Goal: Leave review/rating: Leave review/rating

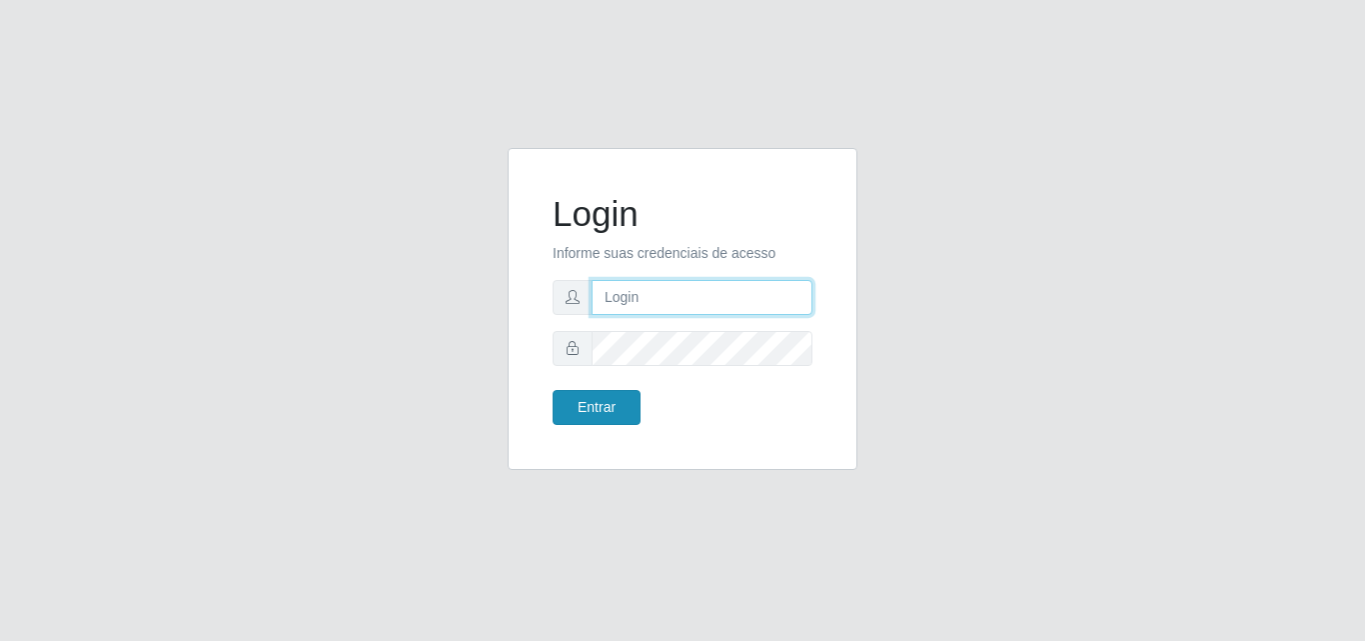
type input "[EMAIL_ADDRESS][DOMAIN_NAME]"
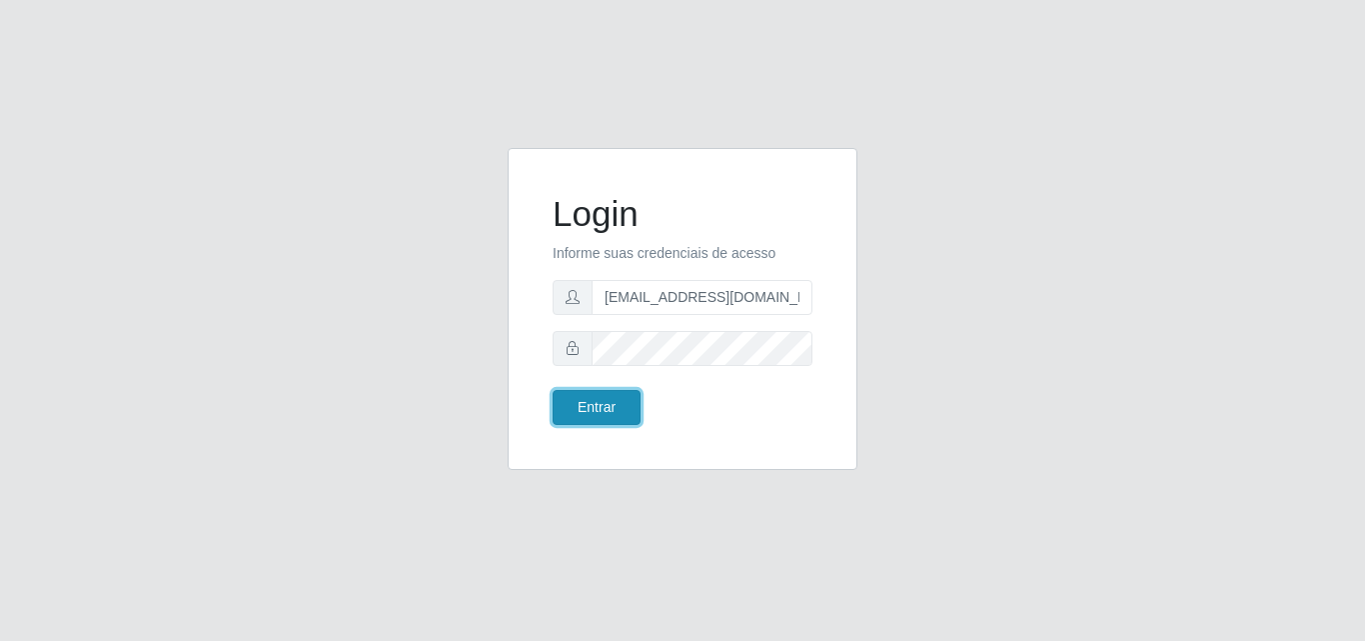
click at [620, 398] on button "Entrar" at bounding box center [597, 407] width 88 height 35
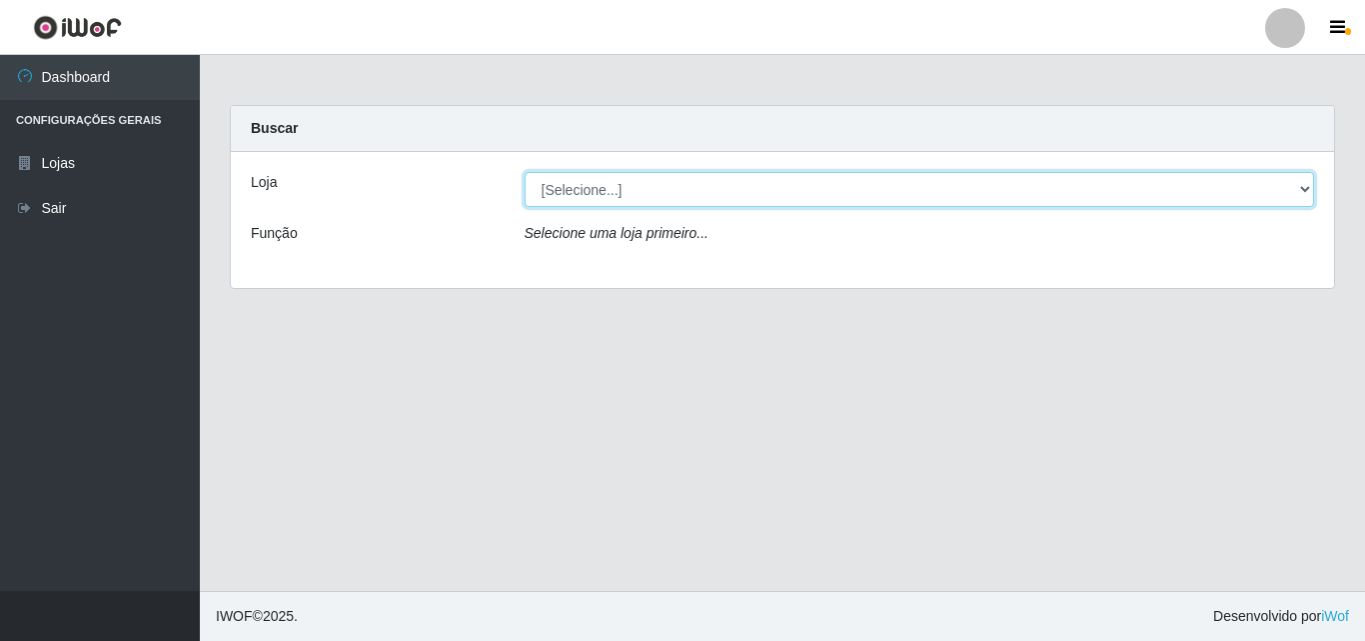
click at [668, 178] on select "[Selecione...] Rede Potiguar 1 - Macaíba" at bounding box center [920, 189] width 790 height 35
select select "100"
click at [525, 172] on select "[Selecione...] Rede Potiguar 1 - Macaíba" at bounding box center [920, 189] width 790 height 35
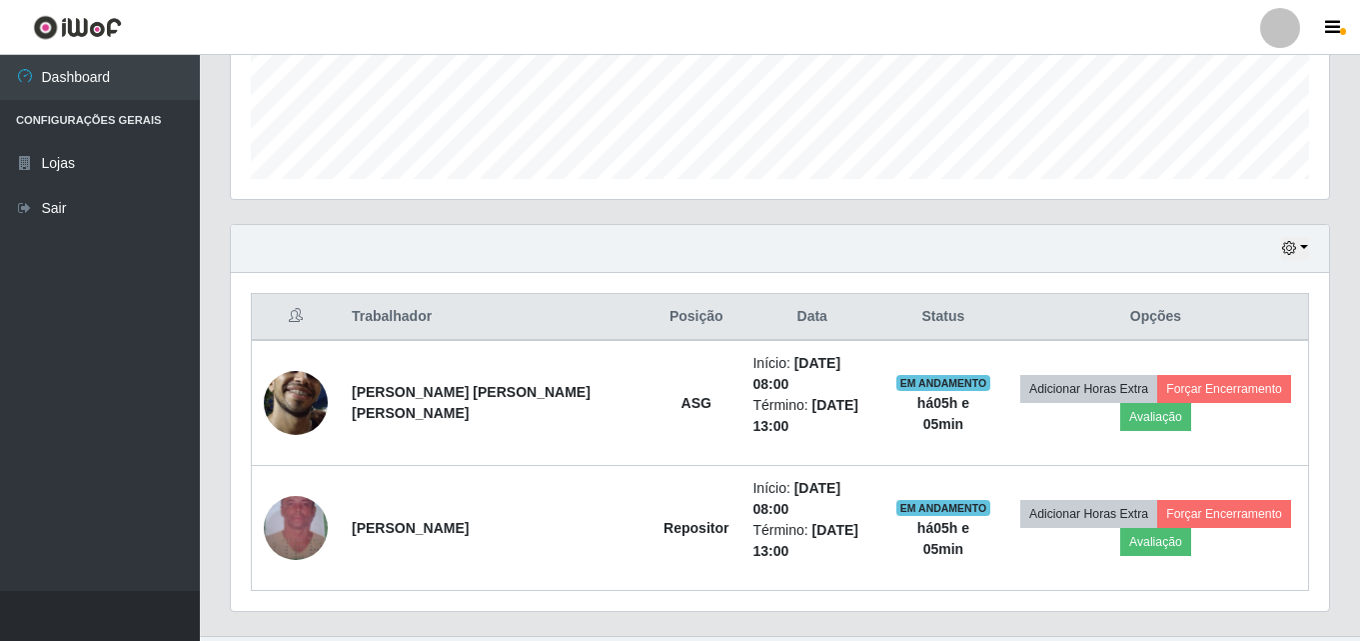
scroll to position [539, 0]
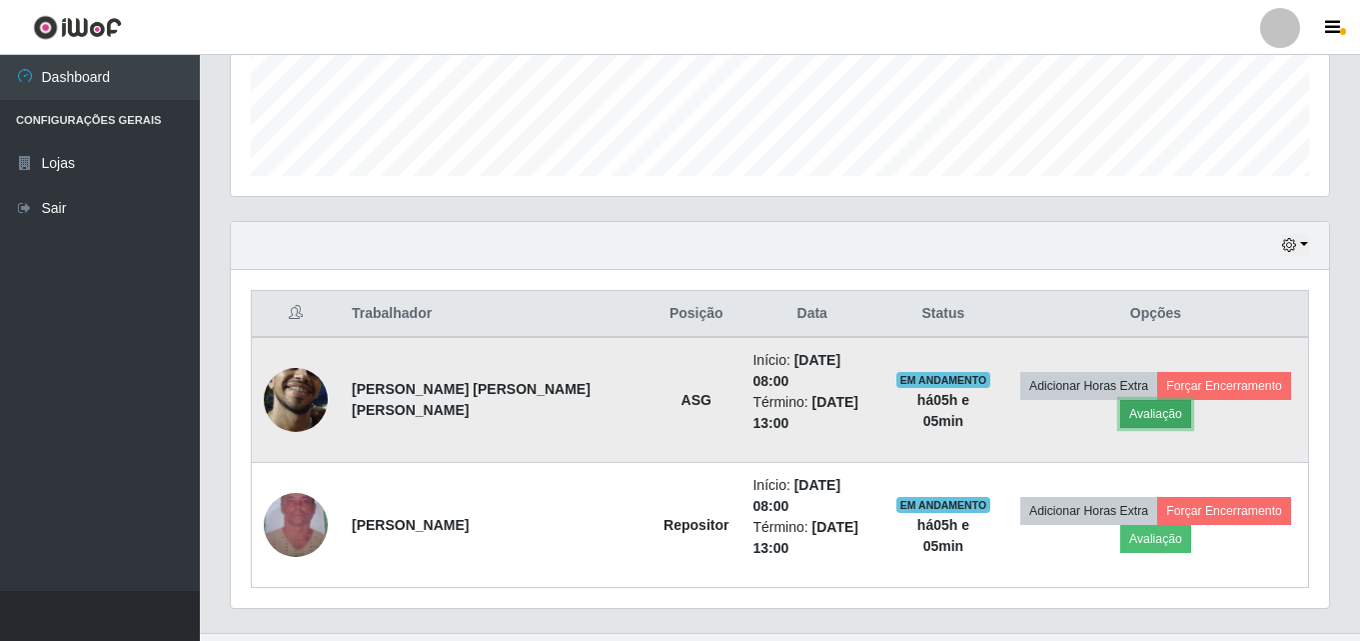
click at [1123, 405] on button "Avaliação" at bounding box center [1155, 414] width 71 height 28
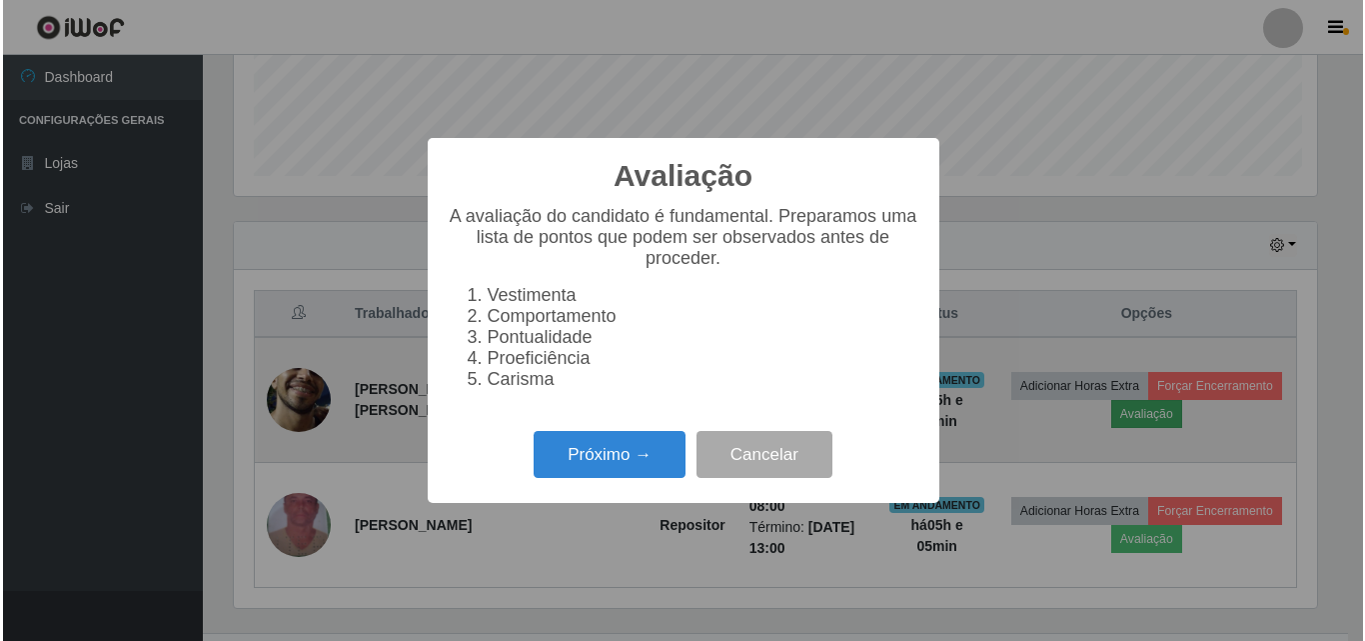
scroll to position [415, 1088]
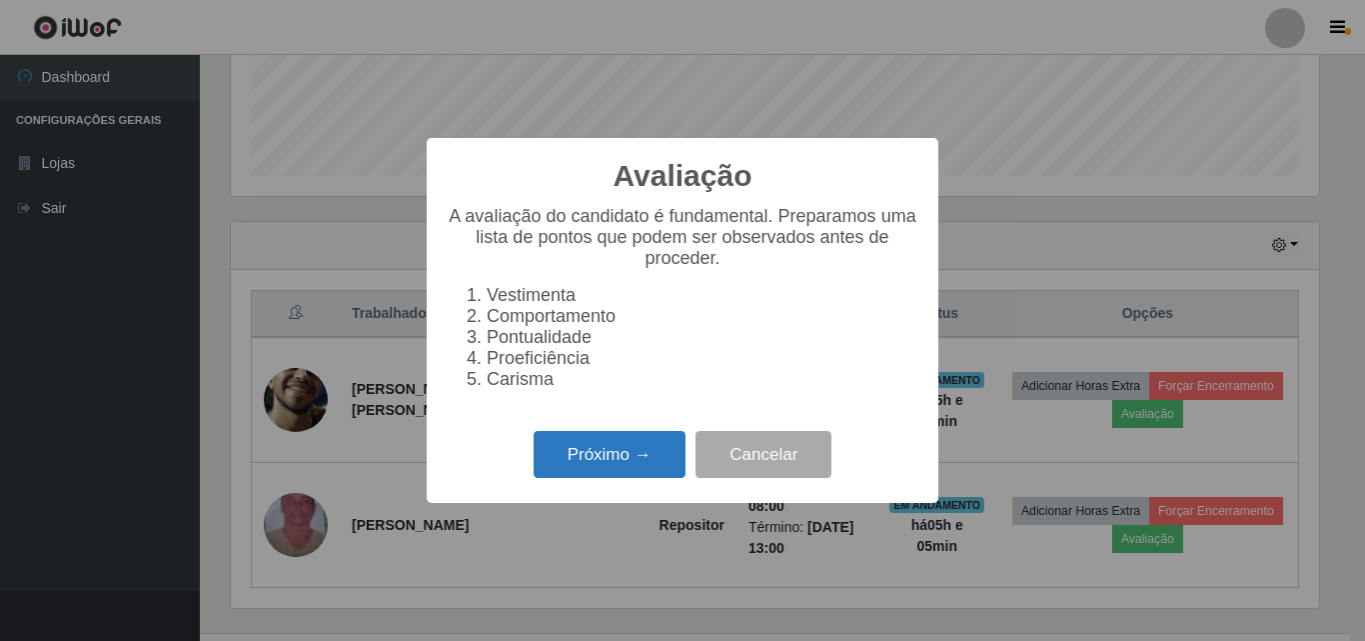
click at [648, 475] on button "Próximo →" at bounding box center [610, 454] width 152 height 47
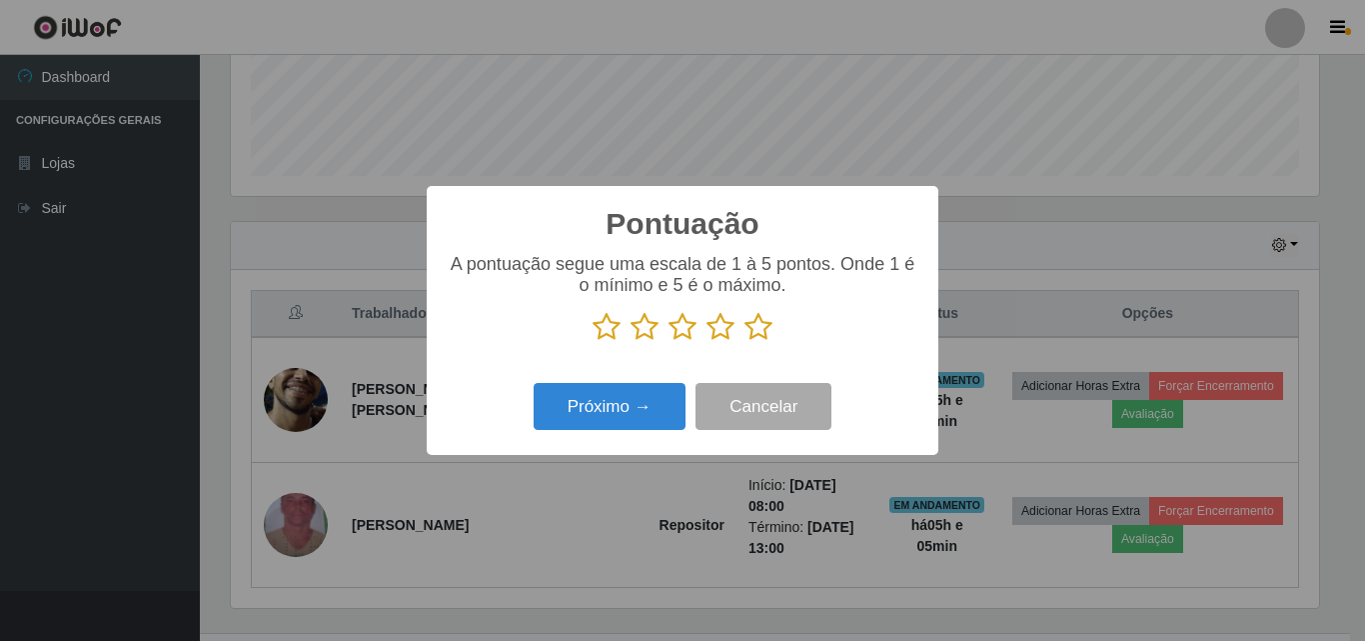
scroll to position [998890, 998216]
click at [720, 334] on icon at bounding box center [721, 327] width 28 height 30
click at [707, 342] on input "radio" at bounding box center [707, 342] width 0 height 0
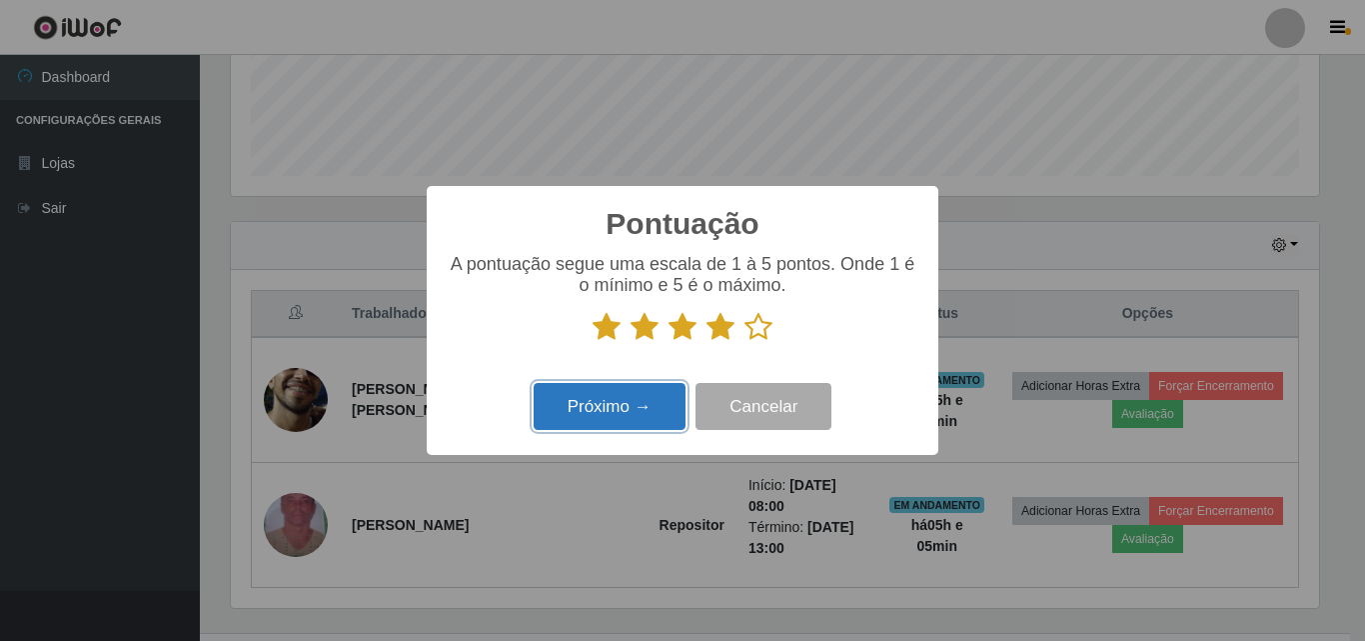
click at [646, 413] on button "Próximo →" at bounding box center [610, 406] width 152 height 47
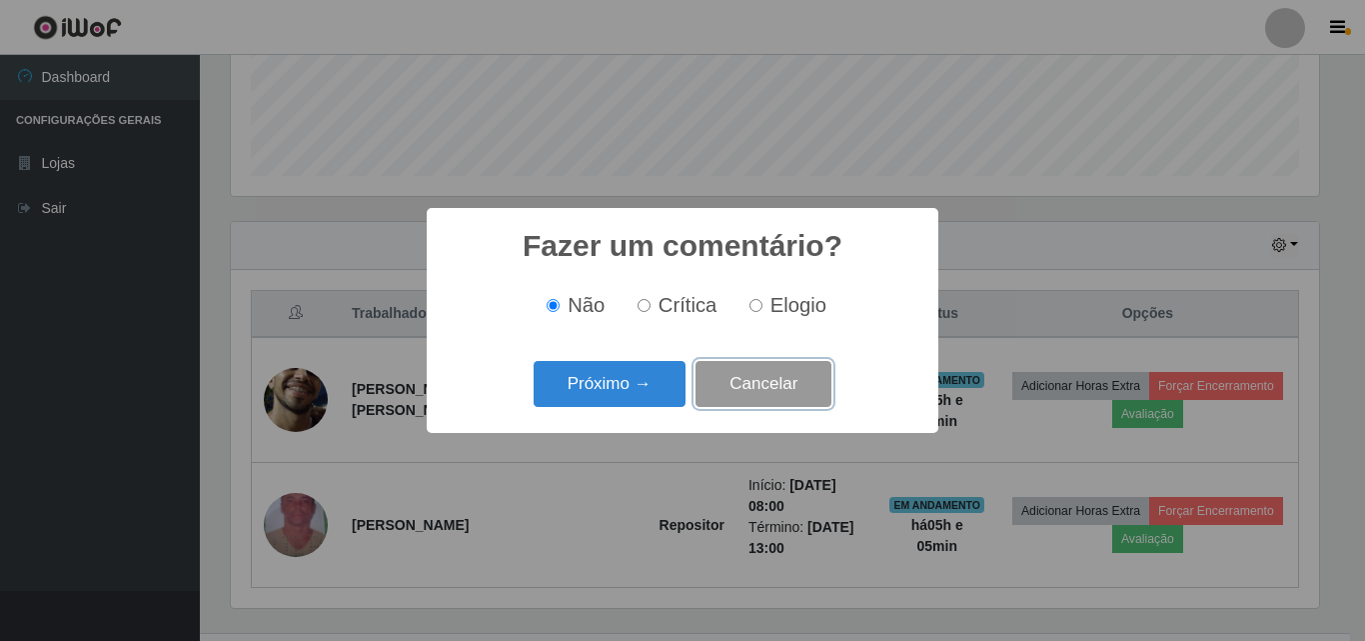
click at [740, 372] on button "Cancelar" at bounding box center [764, 384] width 136 height 47
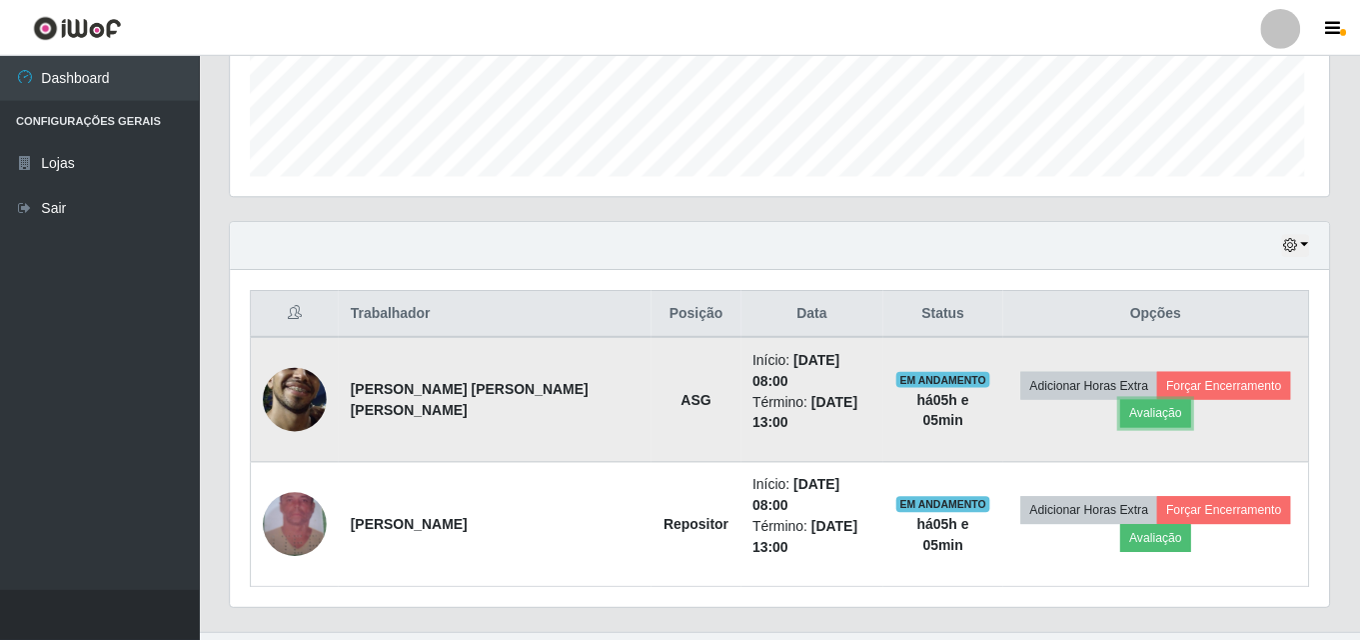
scroll to position [415, 1098]
click at [1139, 404] on button "Avaliação" at bounding box center [1155, 414] width 71 height 28
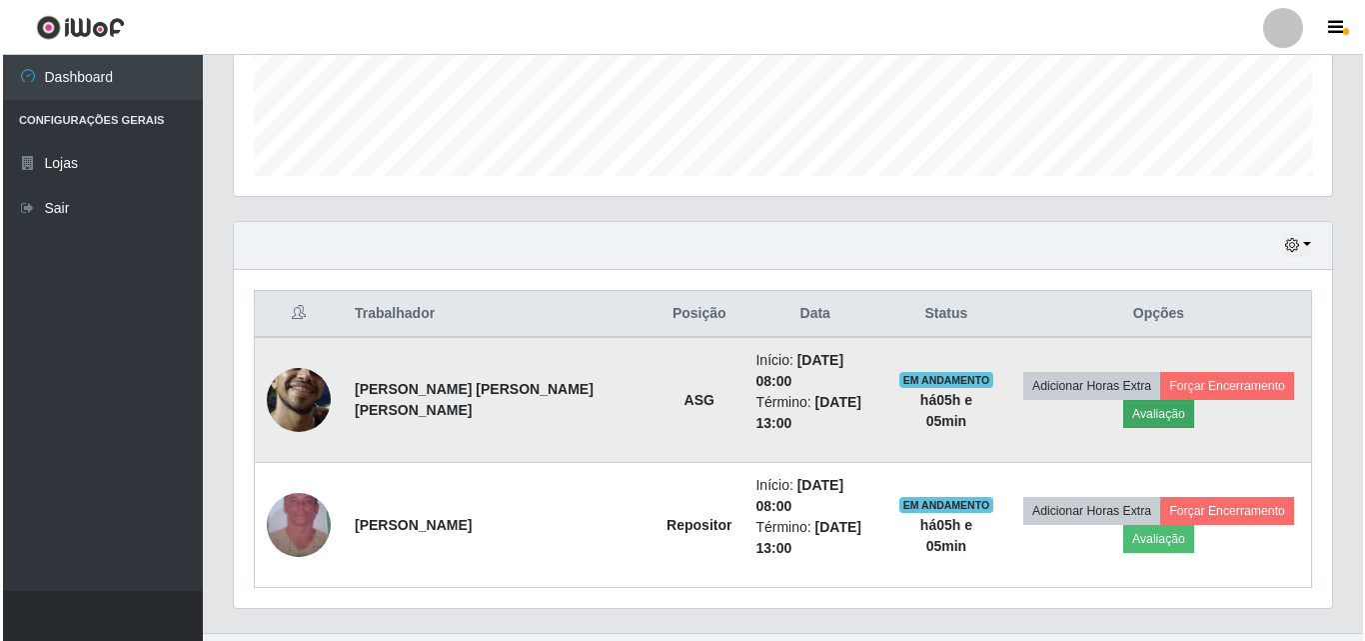
scroll to position [415, 1088]
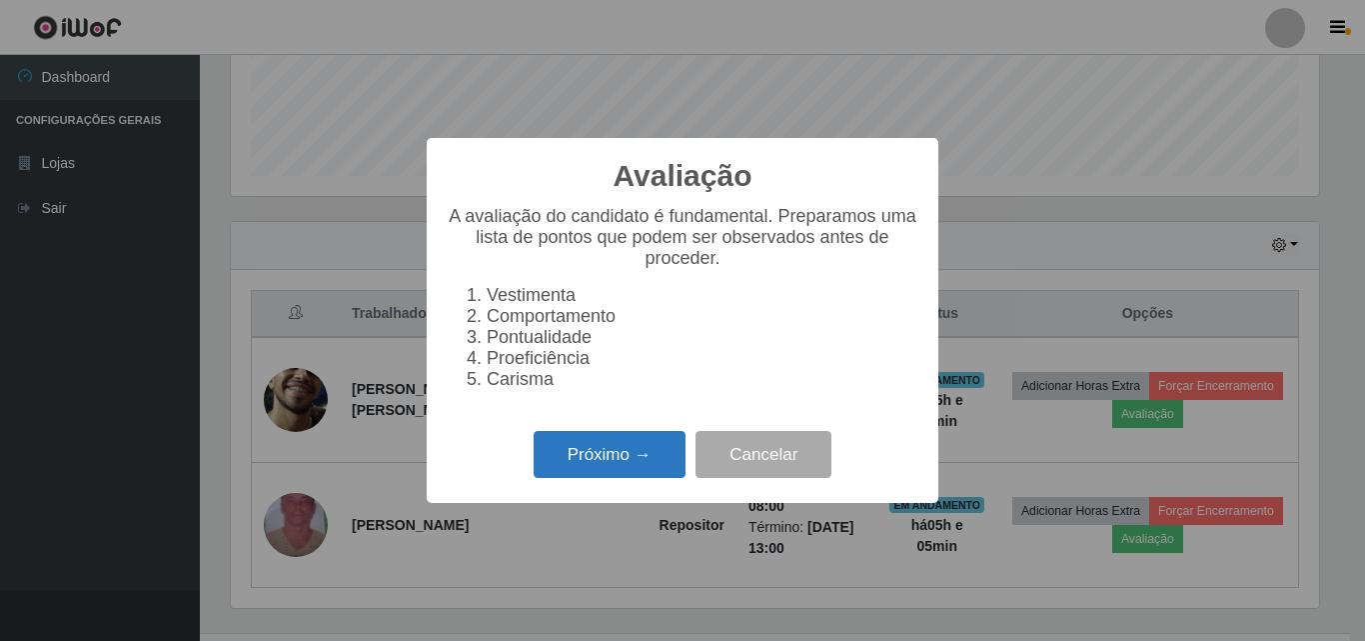
click at [664, 466] on button "Próximo →" at bounding box center [610, 454] width 152 height 47
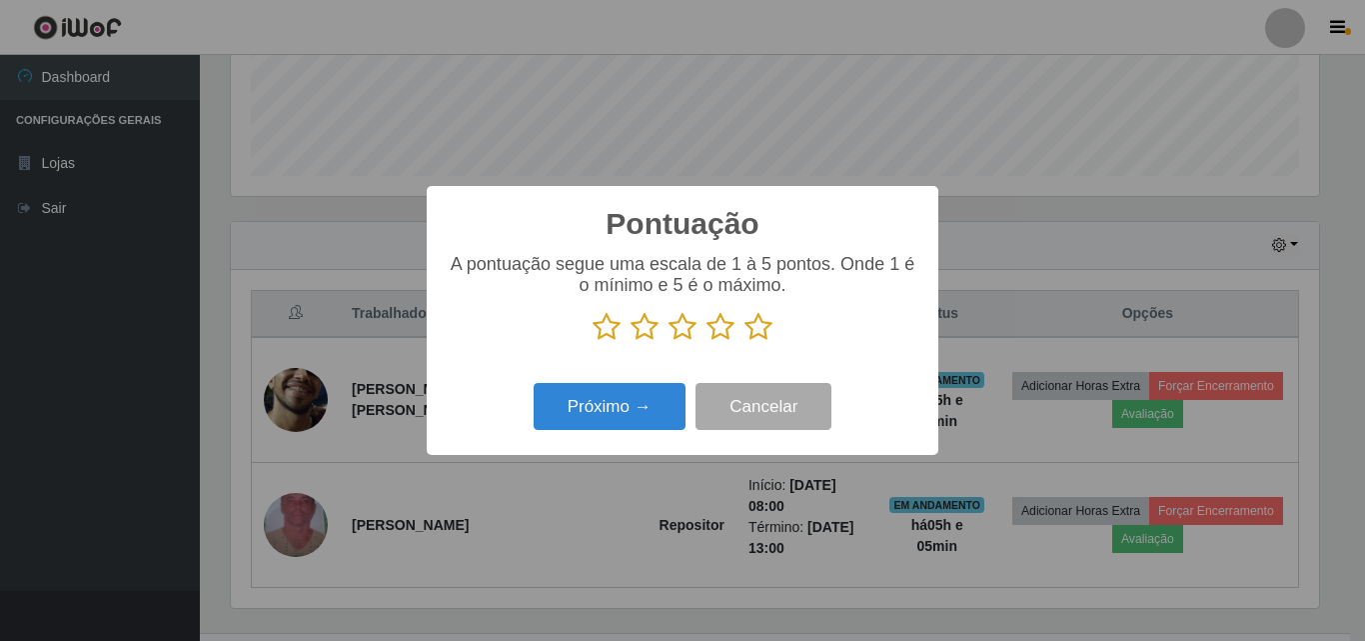
click at [767, 327] on icon at bounding box center [758, 327] width 28 height 30
click at [744, 342] on input "radio" at bounding box center [744, 342] width 0 height 0
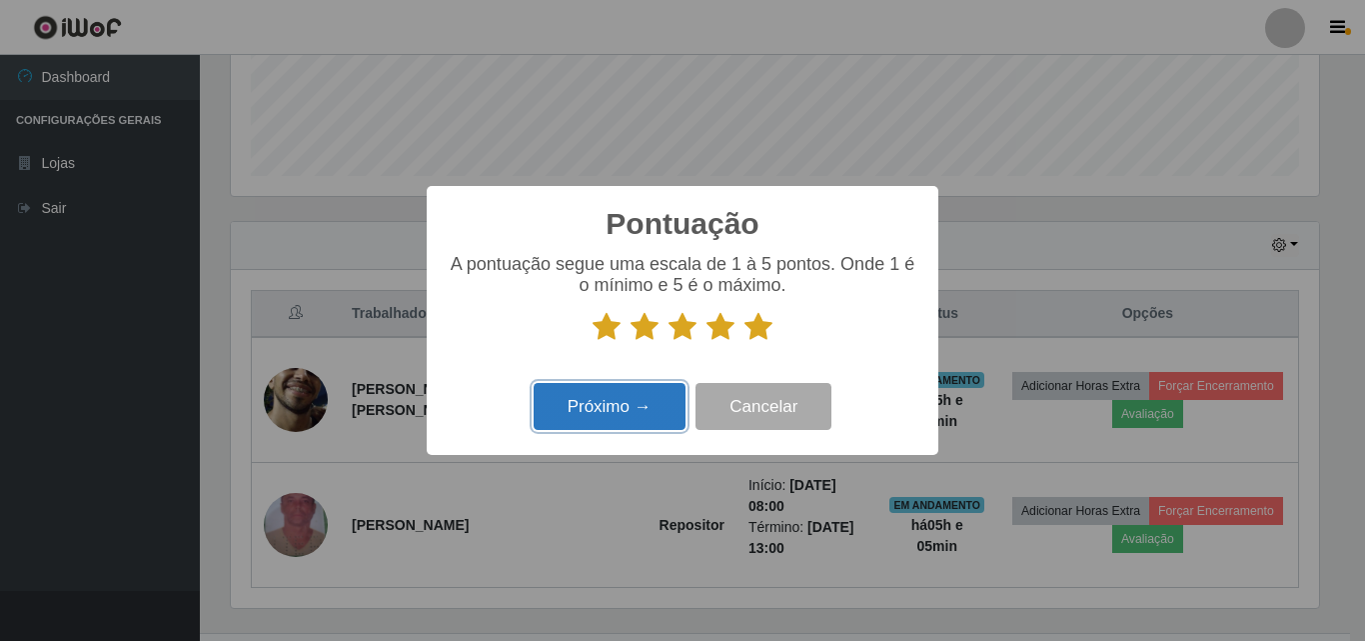
click at [642, 398] on button "Próximo →" at bounding box center [610, 406] width 152 height 47
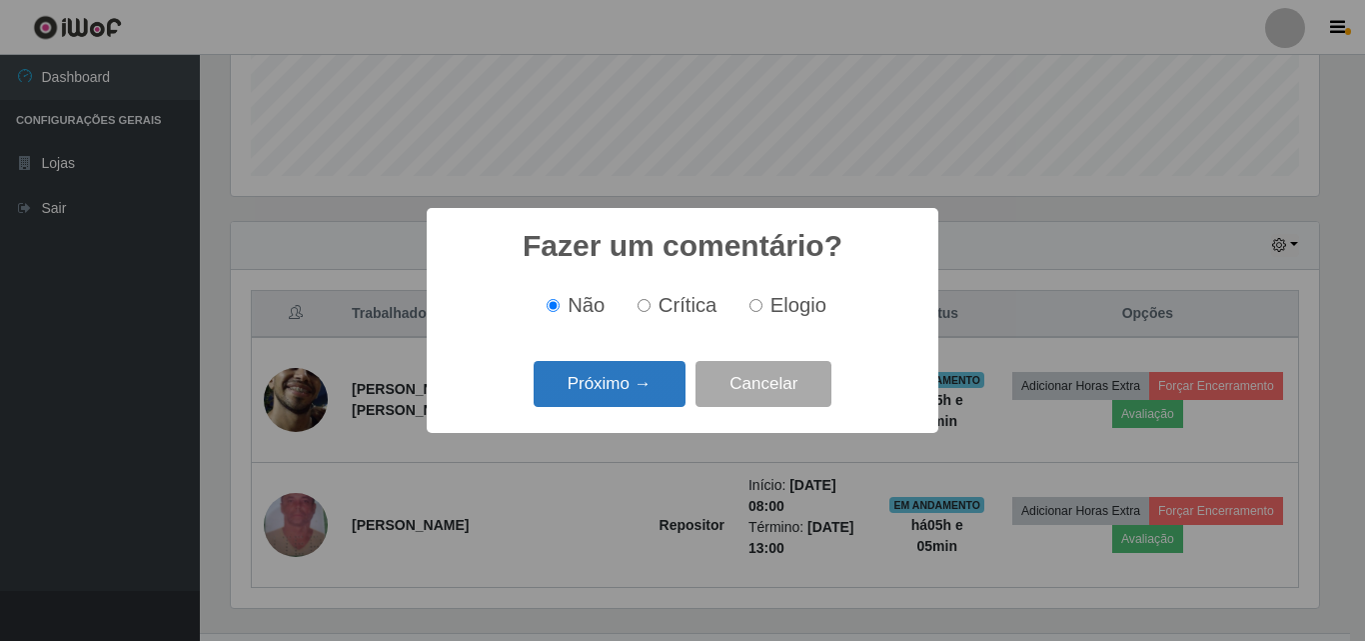
click at [643, 398] on button "Próximo →" at bounding box center [610, 384] width 152 height 47
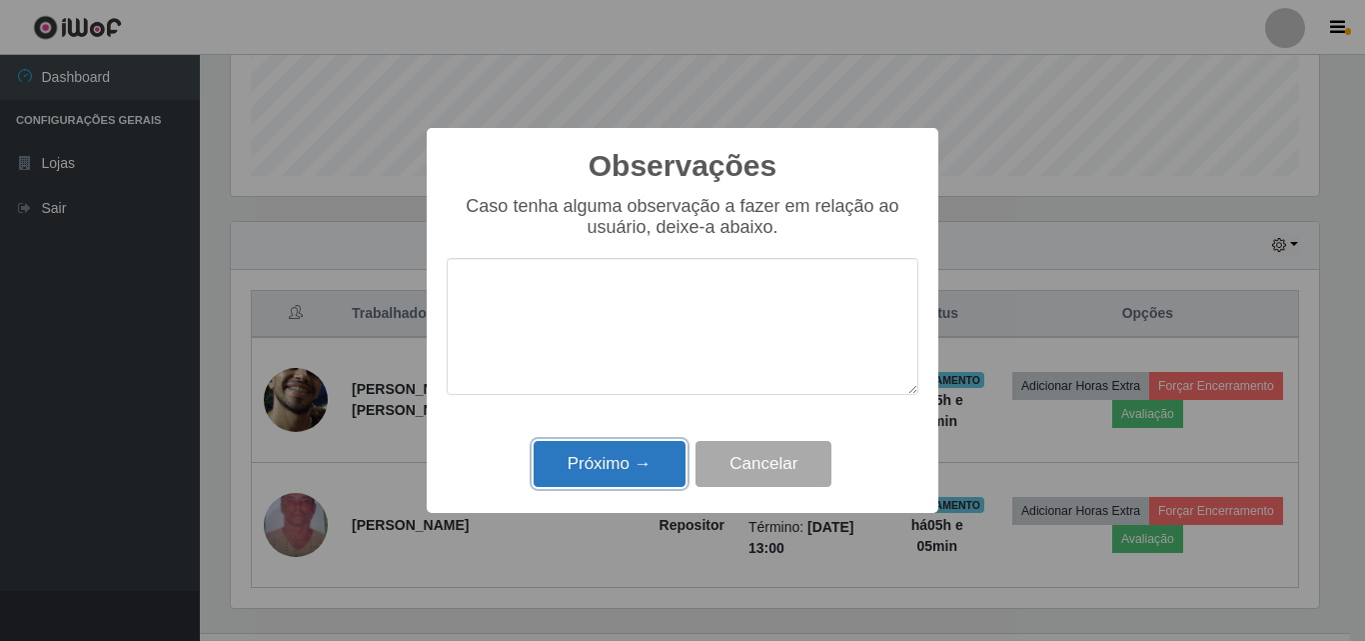
click at [646, 446] on button "Próximo →" at bounding box center [610, 464] width 152 height 47
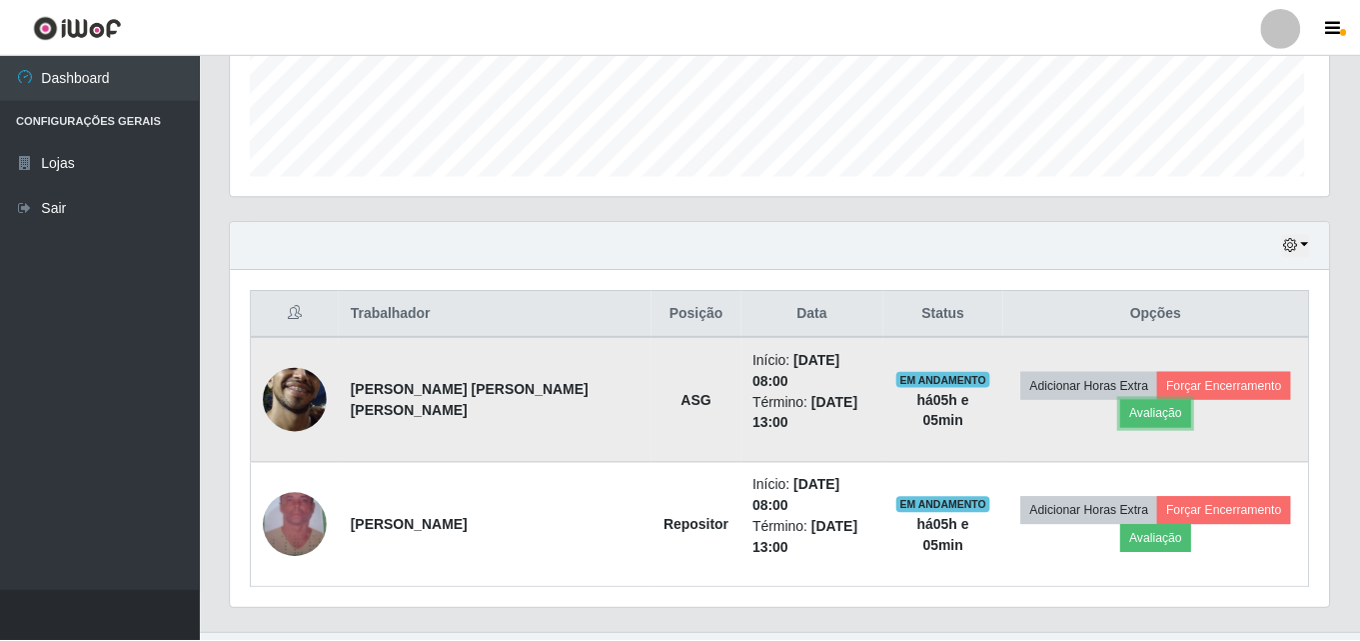
scroll to position [415, 1098]
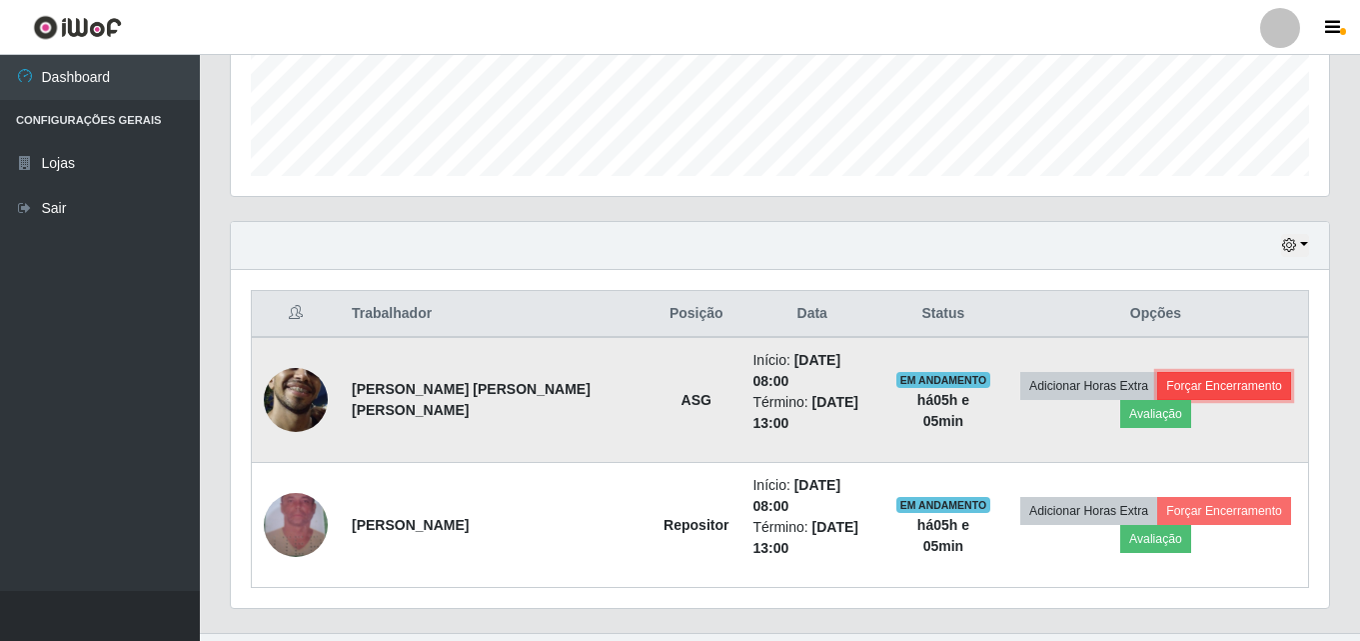
click at [1210, 377] on button "Forçar Encerramento" at bounding box center [1224, 386] width 134 height 28
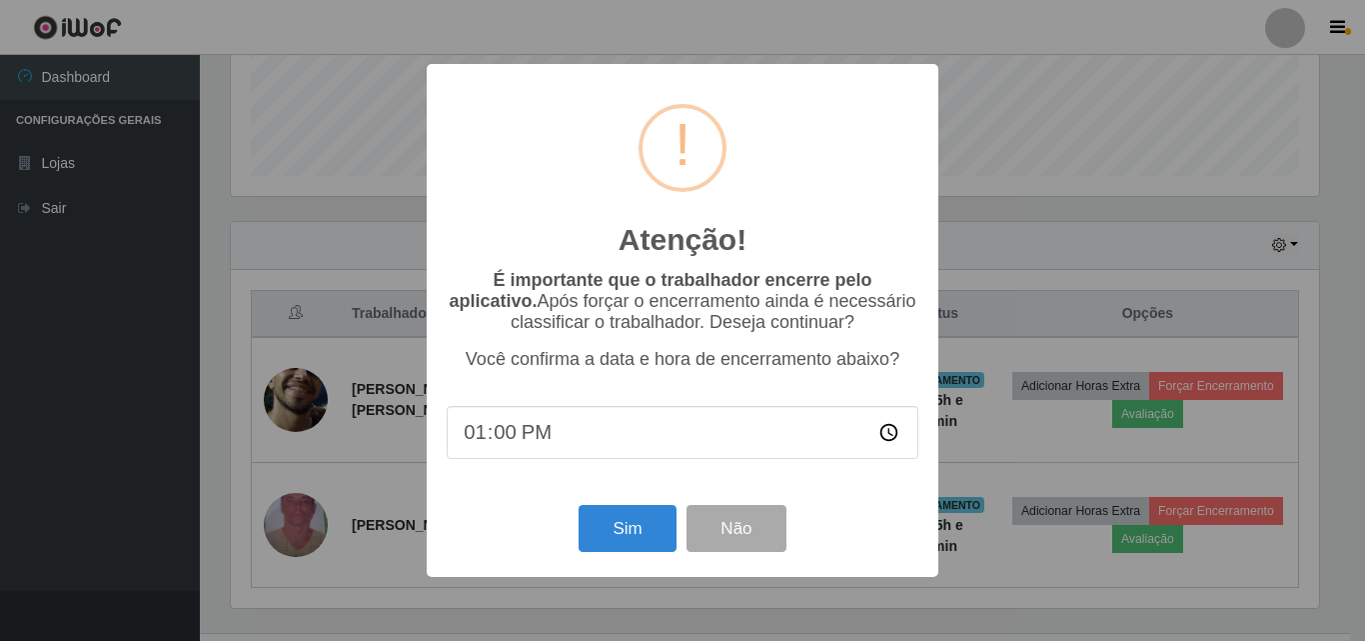
click at [641, 507] on div "Sim Não" at bounding box center [683, 528] width 472 height 57
click at [647, 521] on button "Sim" at bounding box center [627, 528] width 97 height 47
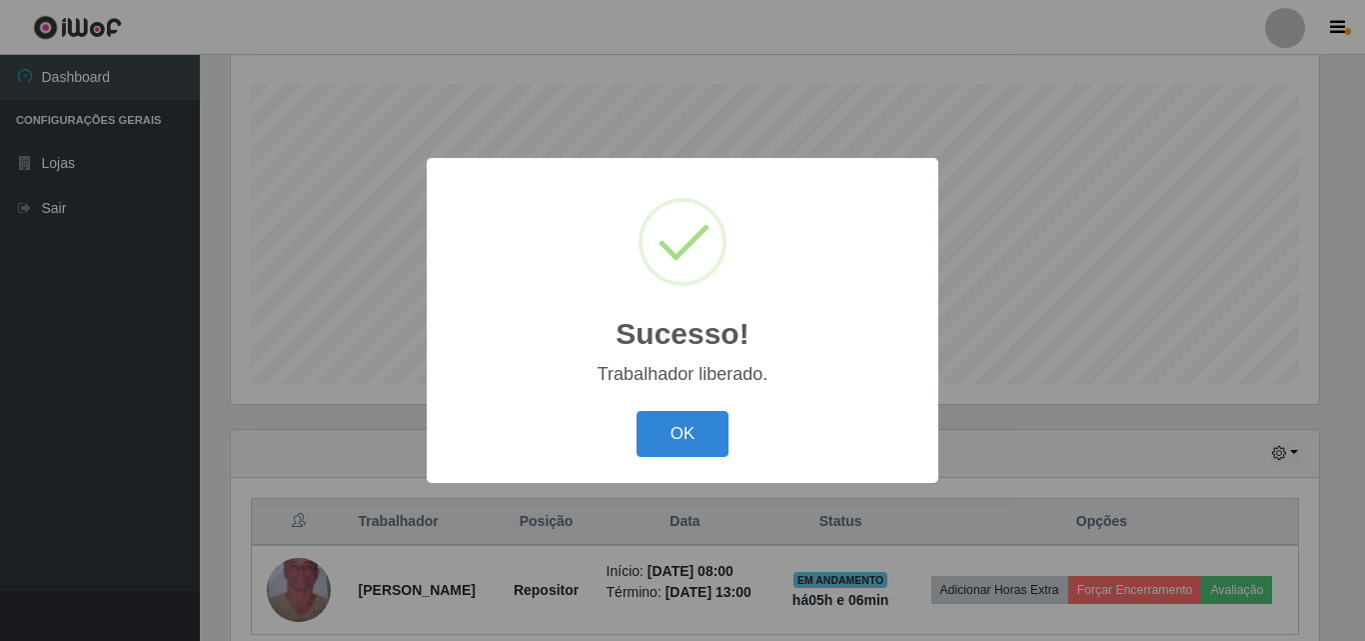
click at [785, 429] on div "OK Cancel" at bounding box center [683, 433] width 472 height 57
click at [701, 446] on button "OK" at bounding box center [683, 434] width 93 height 47
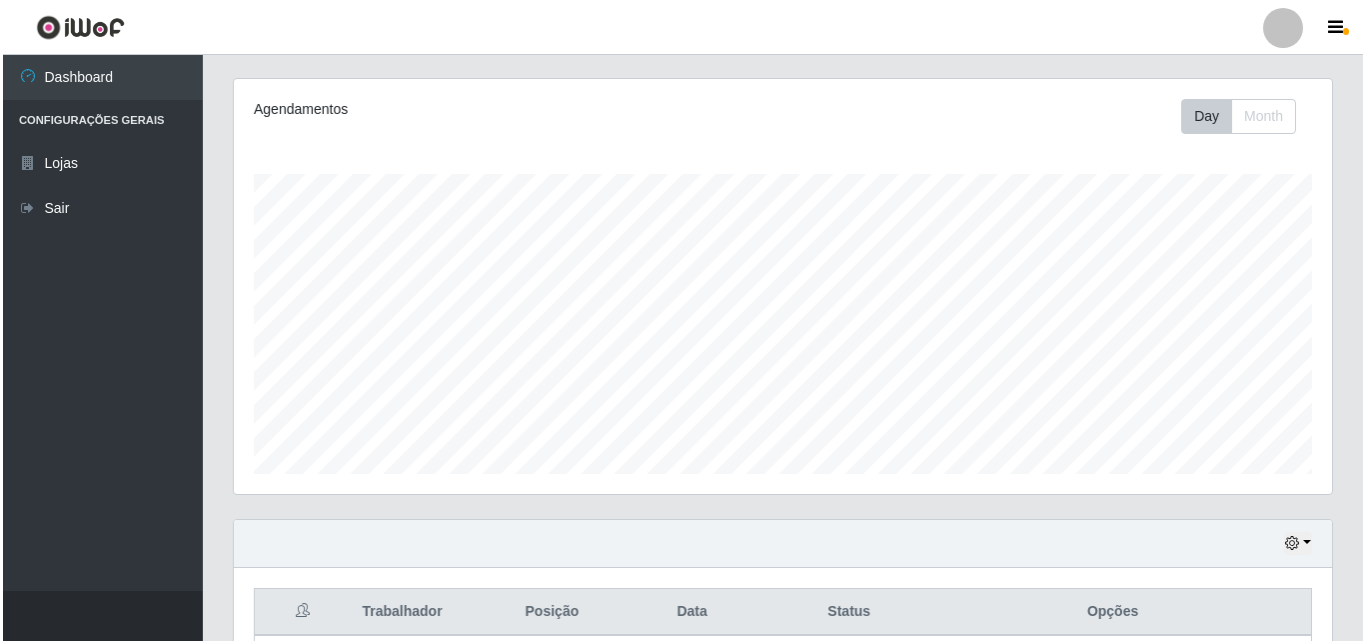
scroll to position [400, 0]
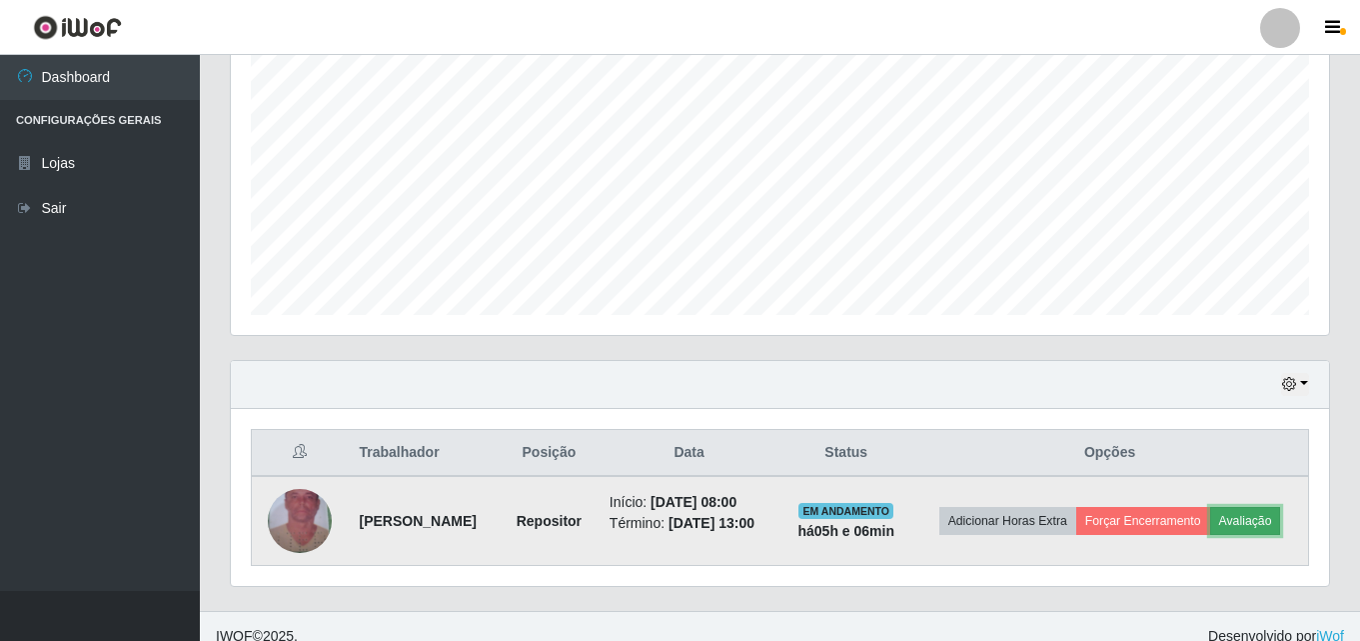
click at [1233, 516] on button "Avaliação" at bounding box center [1245, 521] width 71 height 28
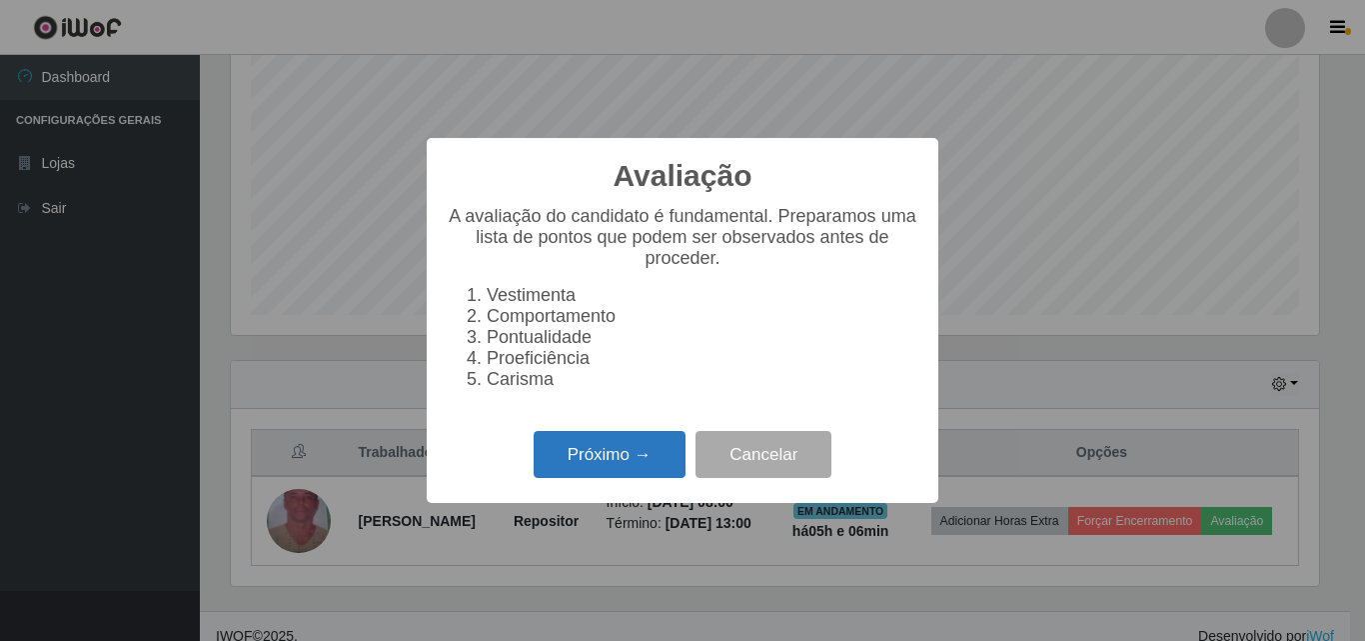
click at [591, 451] on button "Próximo →" at bounding box center [610, 454] width 152 height 47
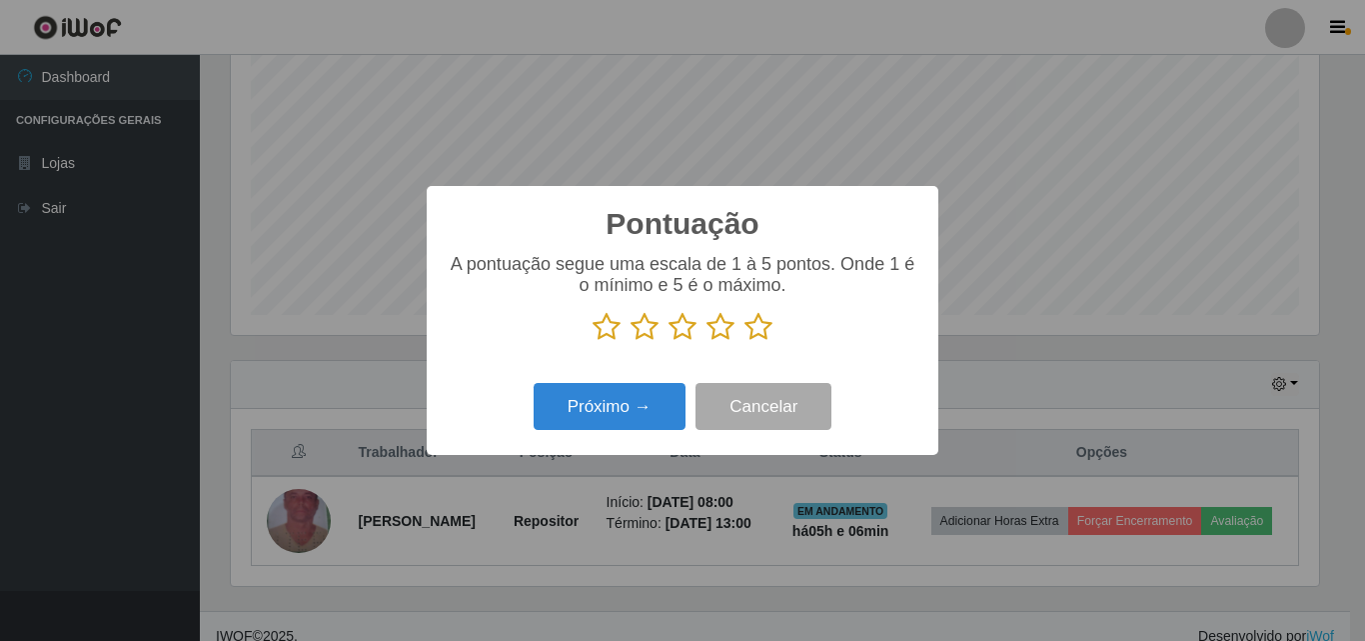
click at [749, 325] on icon at bounding box center [758, 327] width 28 height 30
click at [744, 342] on input "radio" at bounding box center [744, 342] width 0 height 0
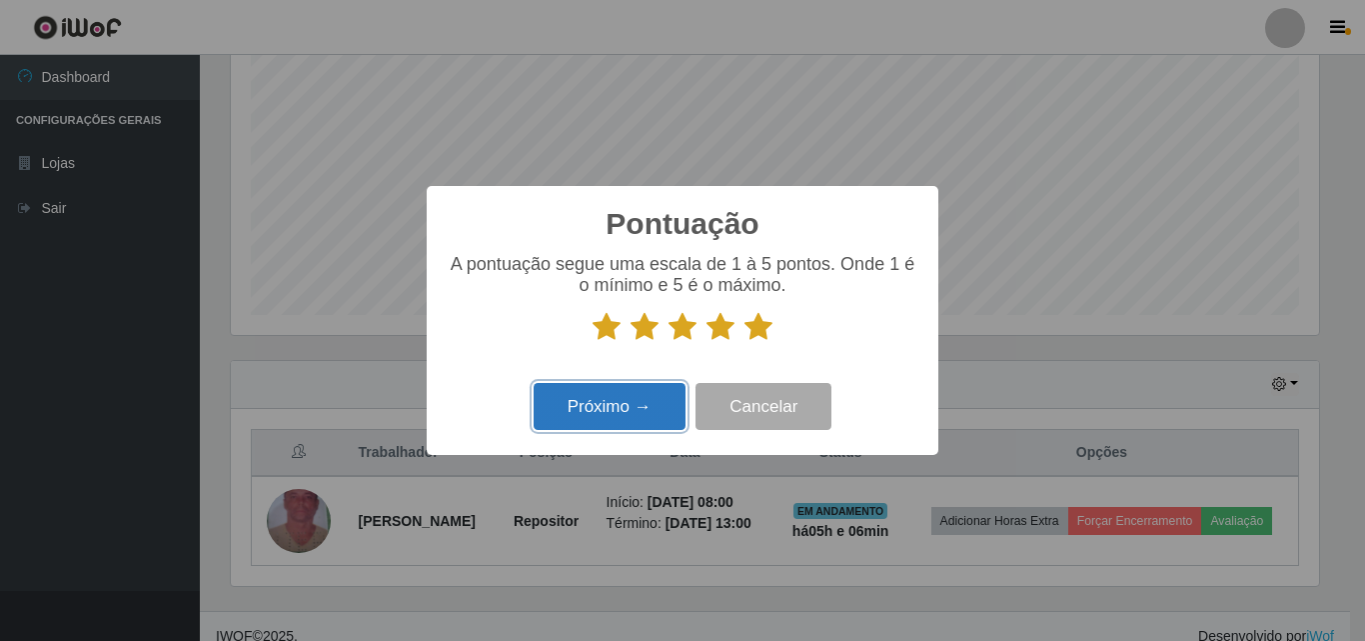
click at [633, 400] on button "Próximo →" at bounding box center [610, 406] width 152 height 47
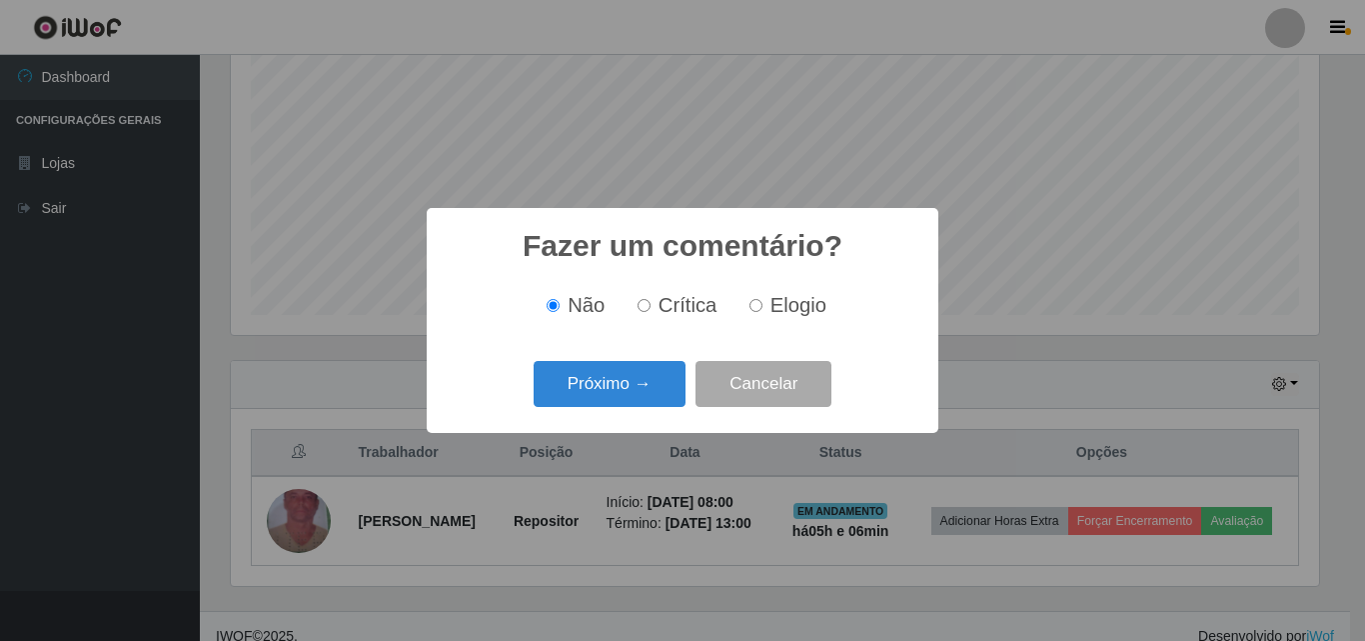
click at [633, 400] on button "Próximo →" at bounding box center [610, 384] width 152 height 47
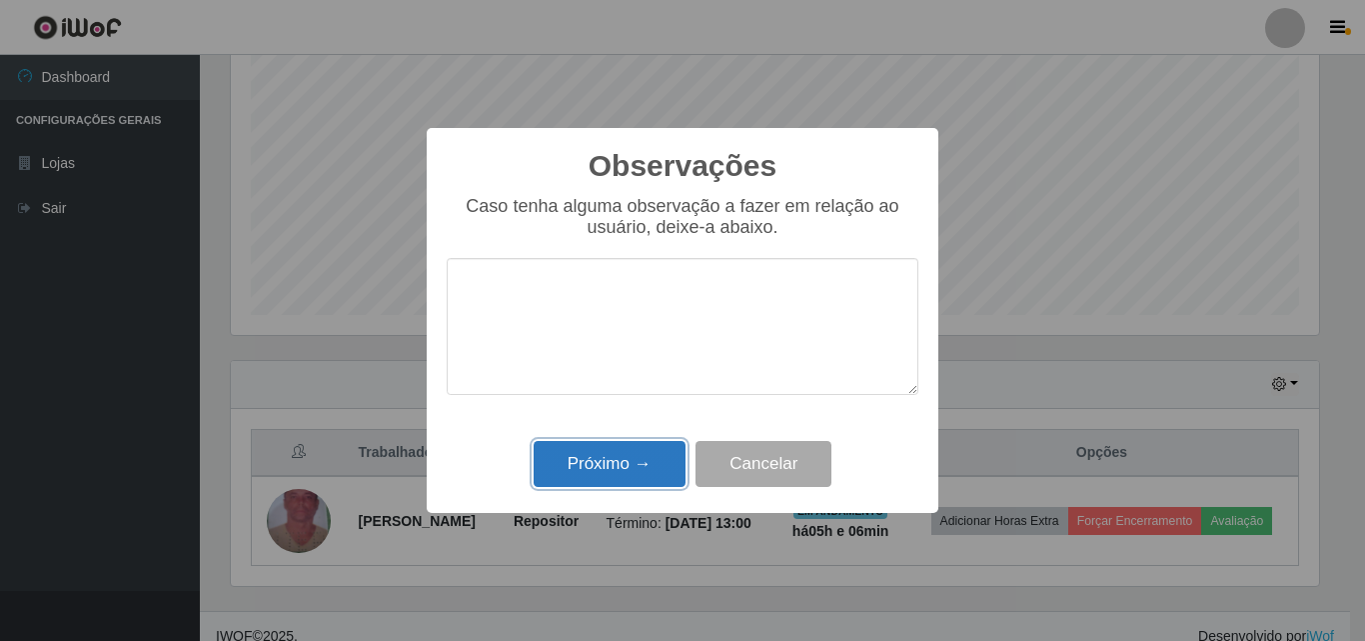
click at [656, 485] on button "Próximo →" at bounding box center [610, 464] width 152 height 47
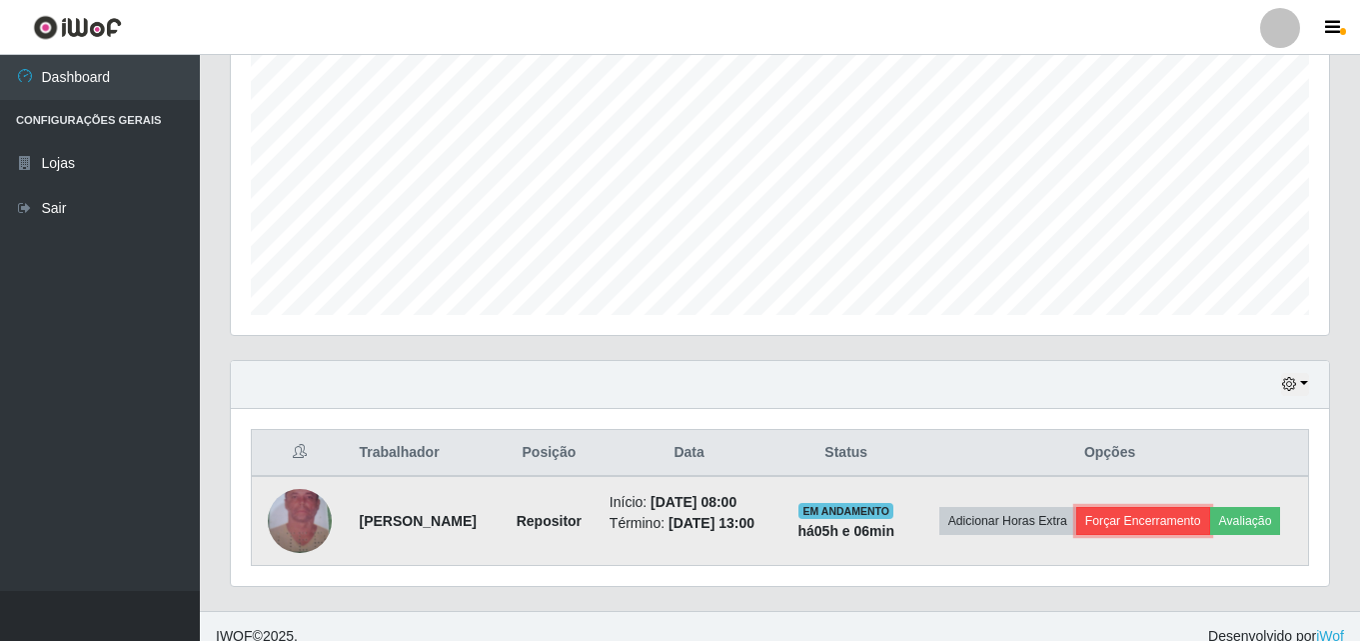
click at [1119, 519] on button "Forçar Encerramento" at bounding box center [1143, 521] width 134 height 28
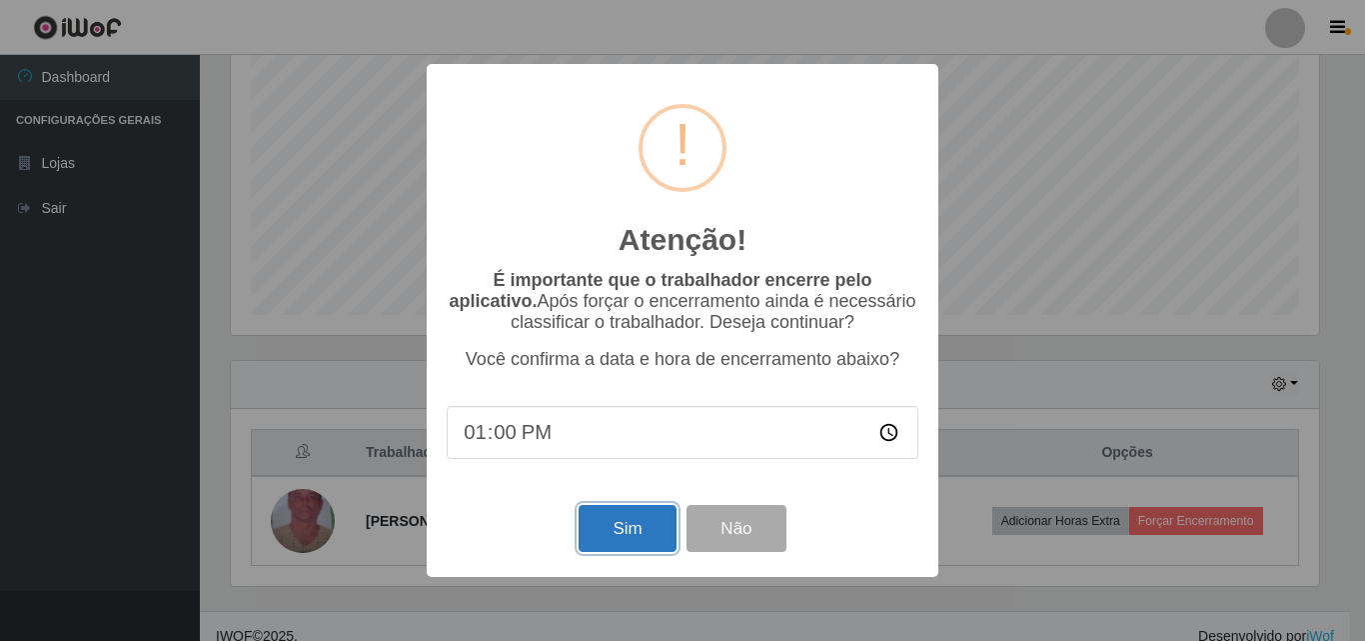
click at [629, 549] on button "Sim" at bounding box center [627, 528] width 97 height 47
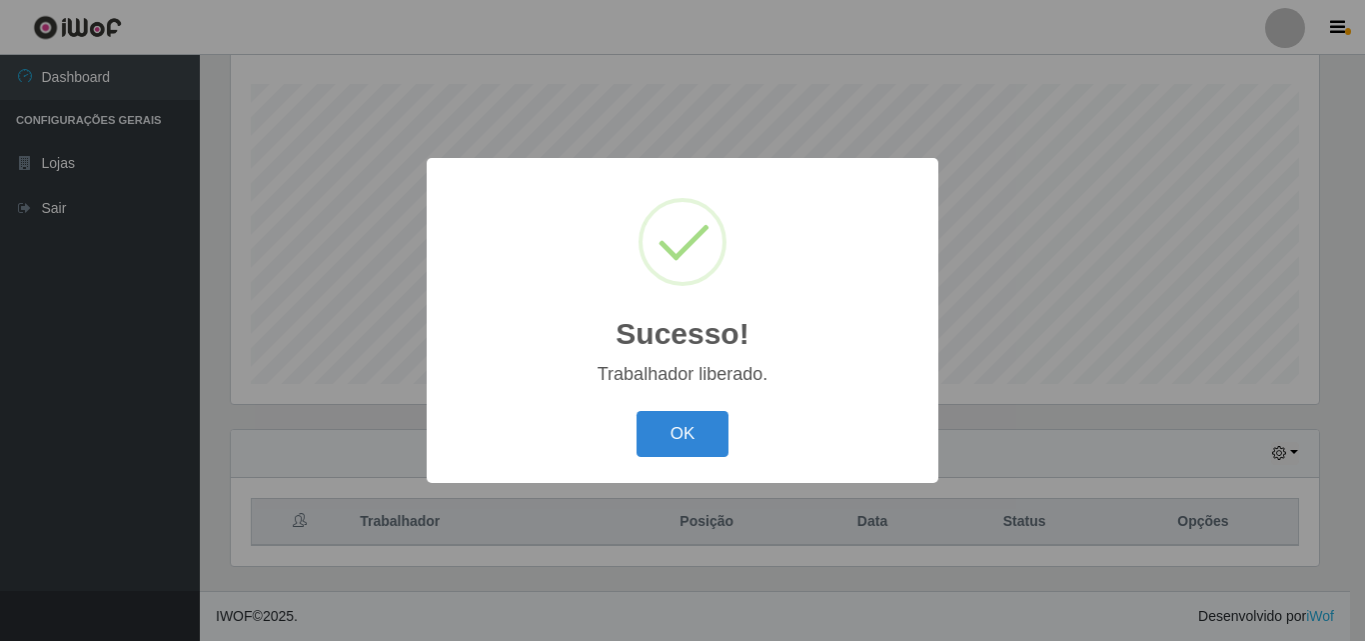
drag, startPoint x: 635, startPoint y: 423, endPoint x: 671, endPoint y: 409, distance: 38.6
click at [636, 423] on div "OK Cancel" at bounding box center [683, 433] width 472 height 57
drag, startPoint x: 682, startPoint y: 418, endPoint x: 681, endPoint y: 403, distance: 15.0
click at [684, 418] on button "OK" at bounding box center [683, 434] width 93 height 47
